Goal: Find contact information: Find contact information

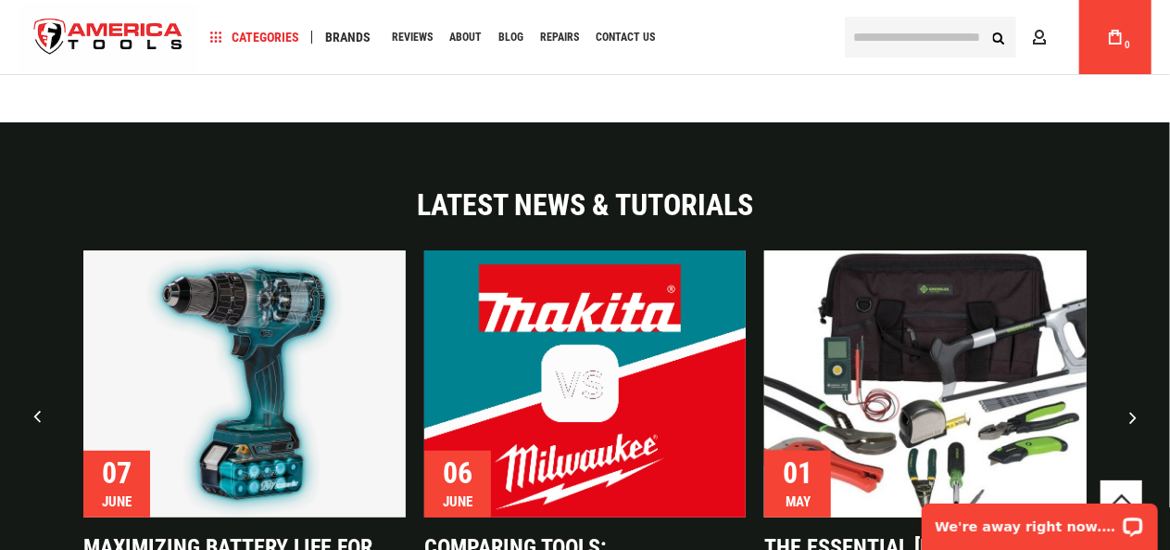
scroll to position [4568, 0]
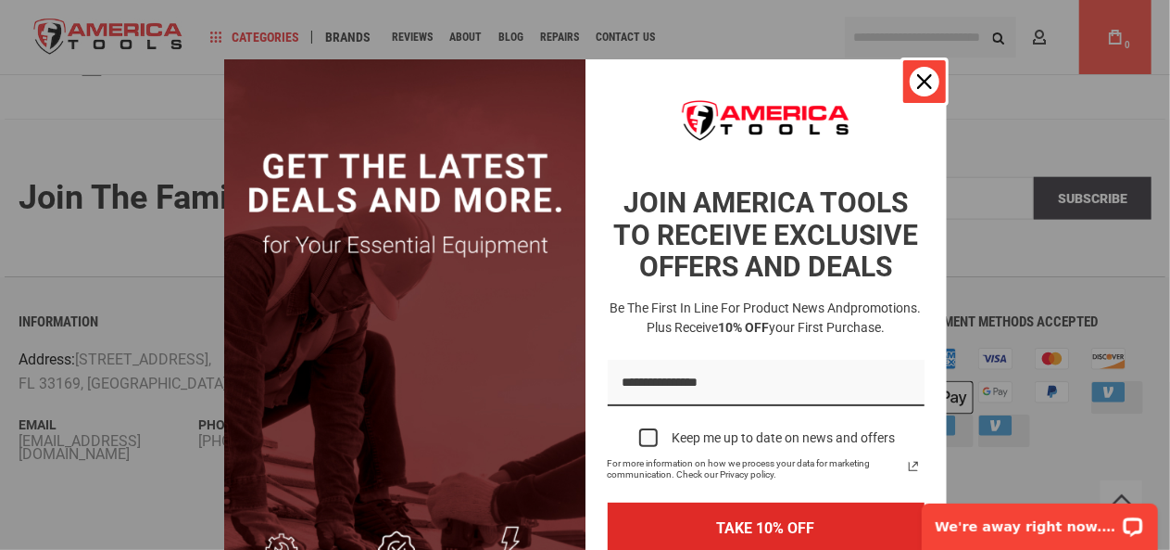
click at [917, 75] on icon "close icon" at bounding box center [924, 81] width 15 height 15
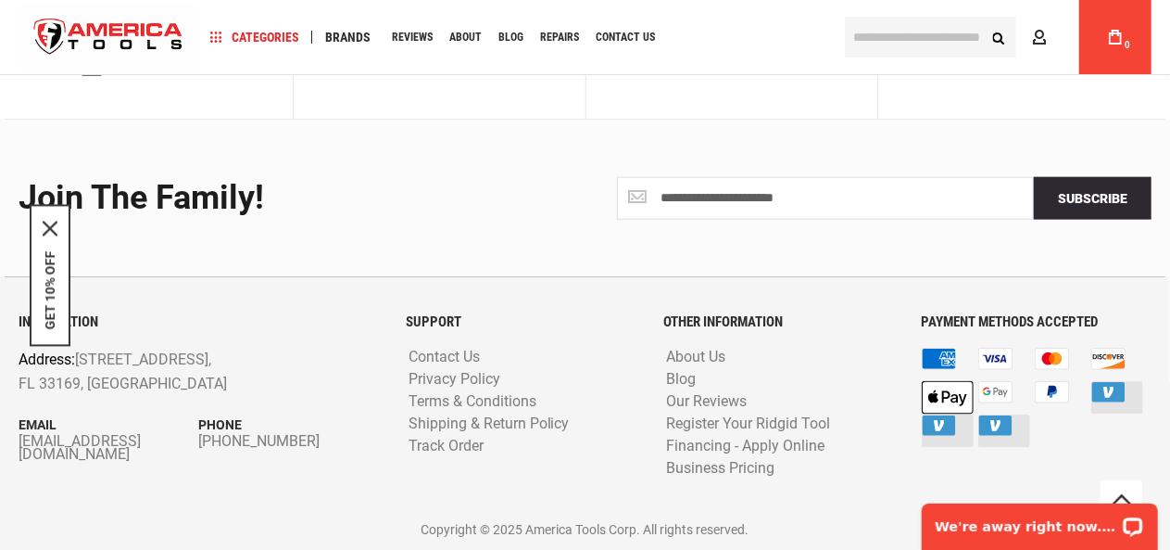
click at [261, 259] on div "**********" at bounding box center [585, 199] width 1161 height 158
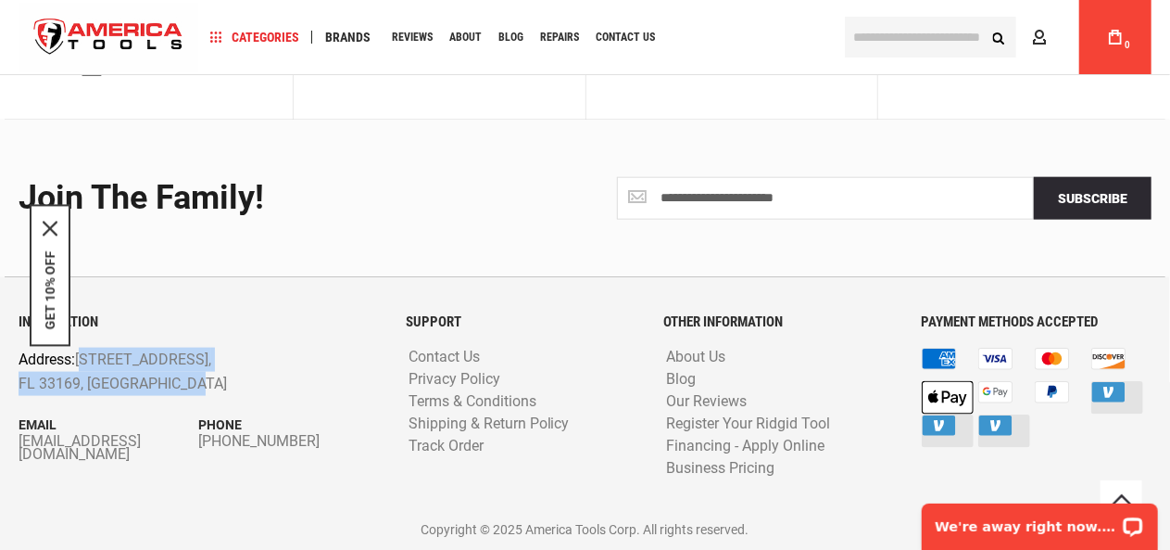
drag, startPoint x: 80, startPoint y: 359, endPoint x: 176, endPoint y: 390, distance: 101.4
click at [176, 390] on p "Address: [STREET_ADDRESS]" at bounding box center [162, 371] width 287 height 47
copy p "[STREET_ADDRESS]"
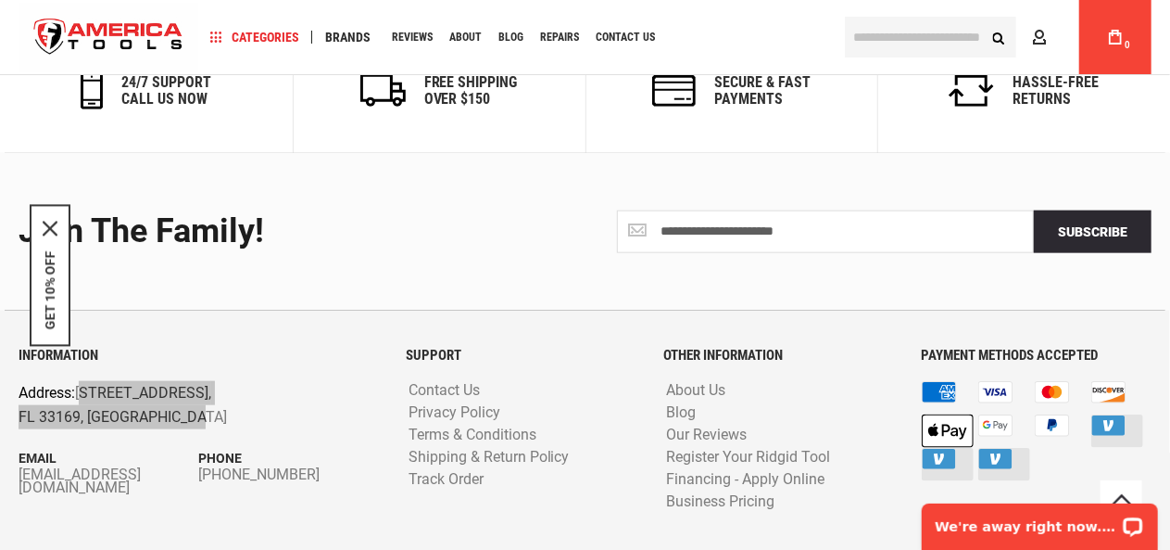
scroll to position [4531, 0]
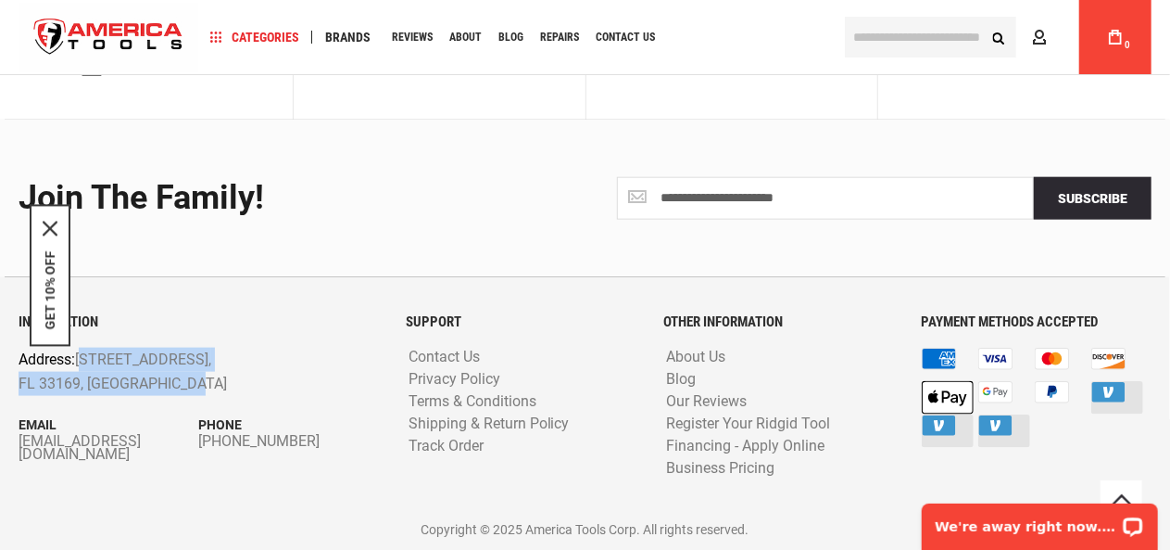
click at [154, 379] on p "Address: [STREET_ADDRESS]" at bounding box center [162, 371] width 287 height 47
drag, startPoint x: 82, startPoint y: 357, endPoint x: 202, endPoint y: 380, distance: 122.7
click at [202, 380] on p "Address: [STREET_ADDRESS]" at bounding box center [162, 371] width 287 height 47
copy p "[STREET_ADDRESS]"
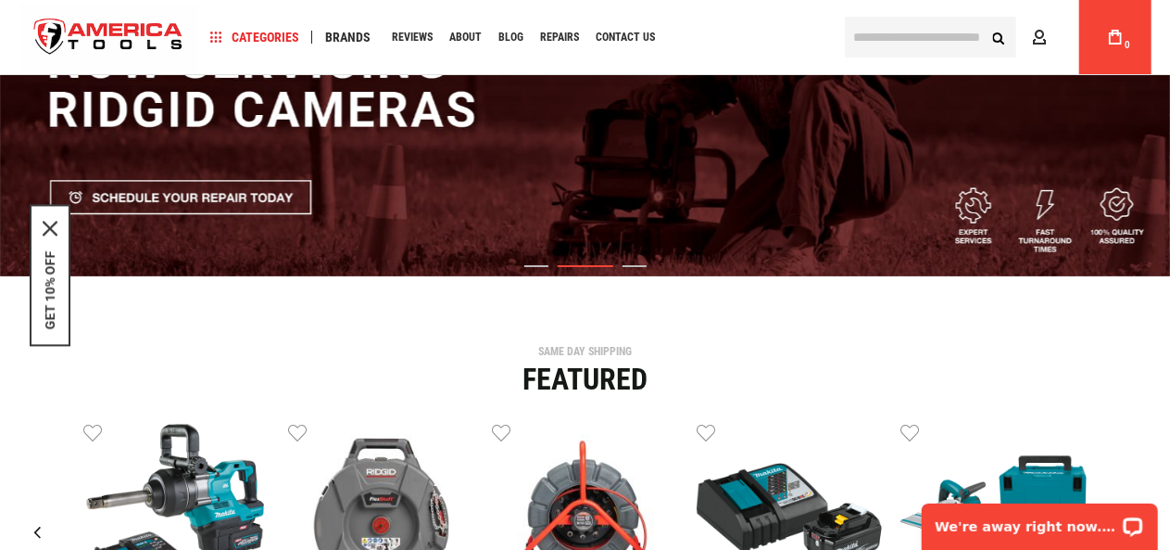
scroll to position [0, 0]
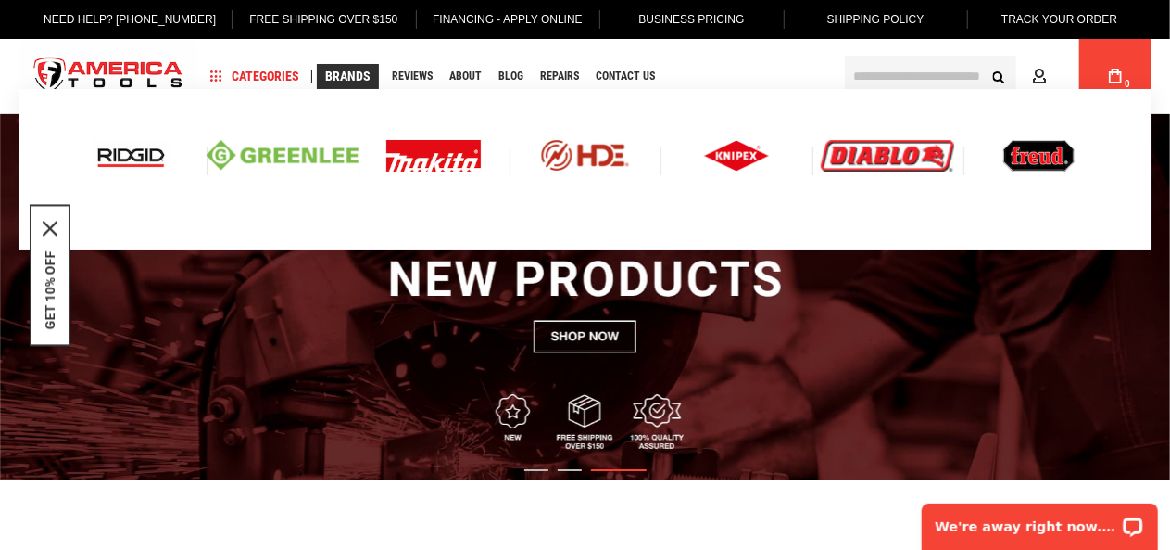
click at [339, 70] on span "Brands" at bounding box center [347, 76] width 45 height 13
